Goal: Transaction & Acquisition: Purchase product/service

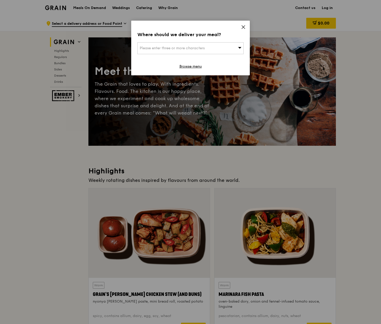
click at [206, 52] on div "Please enter three or more characters" at bounding box center [190, 48] width 106 height 12
click at [216, 30] on div "Where should we deliver your meal? Please enter three or more characters Please…" at bounding box center [190, 48] width 119 height 55
click at [211, 45] on div "Please enter three or more characters" at bounding box center [190, 48] width 106 height 12
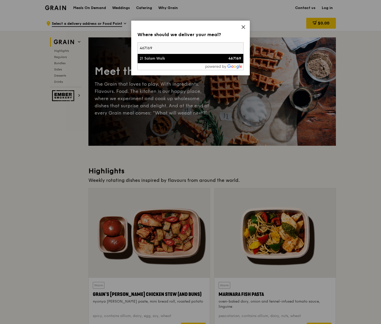
type input "467169"
click at [156, 59] on div "21 Salam Walk" at bounding box center [178, 58] width 76 height 5
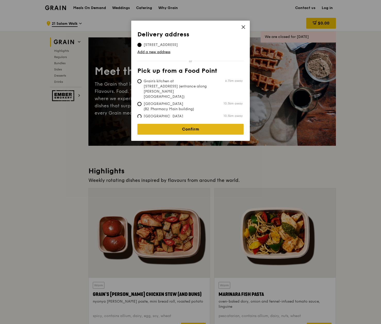
click at [204, 128] on link "Confirm" at bounding box center [190, 129] width 106 height 11
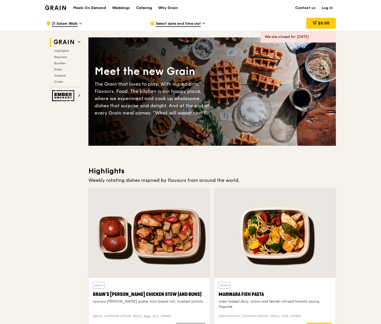
click at [151, 8] on div "Catering" at bounding box center [144, 7] width 16 height 15
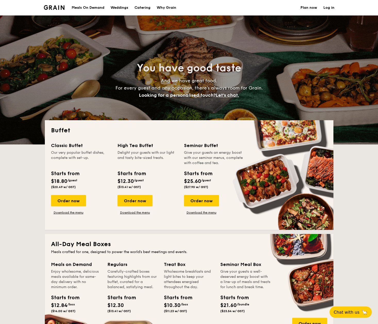
select select
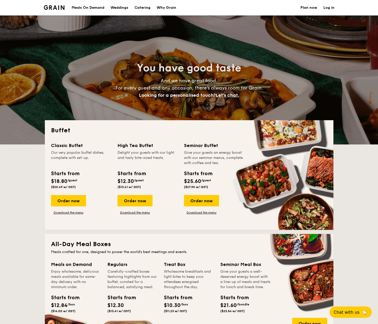
click at [146, 9] on h1 "Catering" at bounding box center [143, 7] width 16 height 15
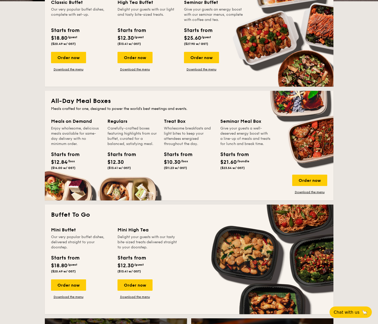
scroll to position [285, 0]
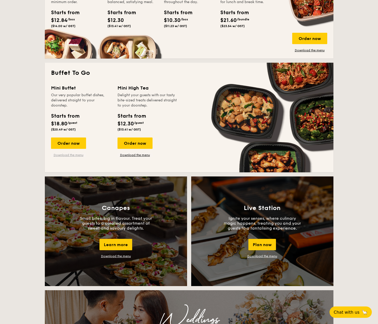
click at [68, 153] on link "Download the menu" at bounding box center [68, 155] width 35 height 4
